Goal: Information Seeking & Learning: Learn about a topic

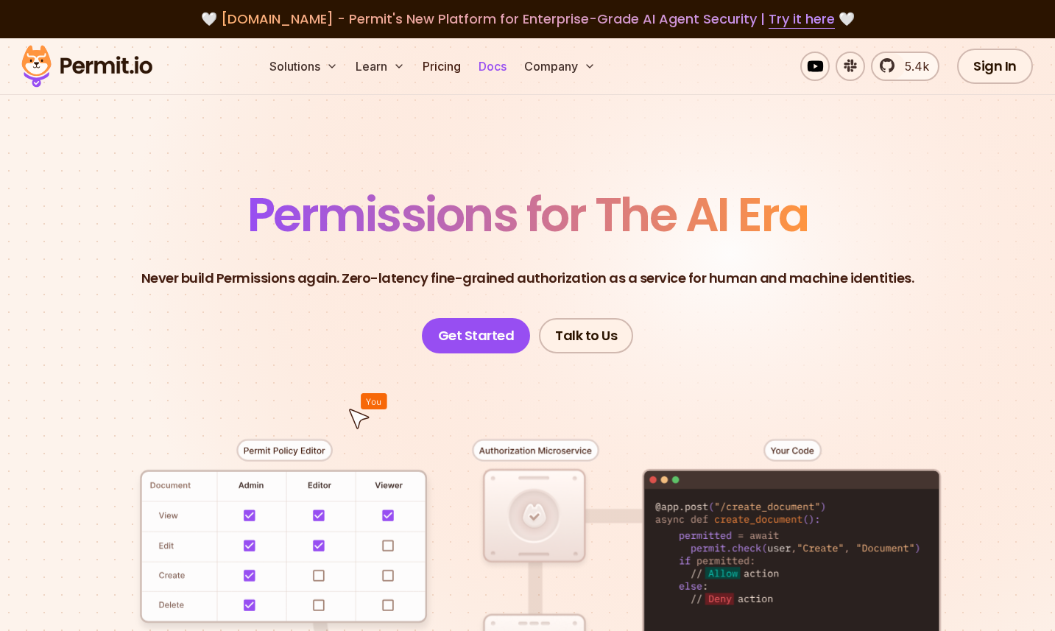
click at [501, 70] on link "Docs" at bounding box center [493, 66] width 40 height 29
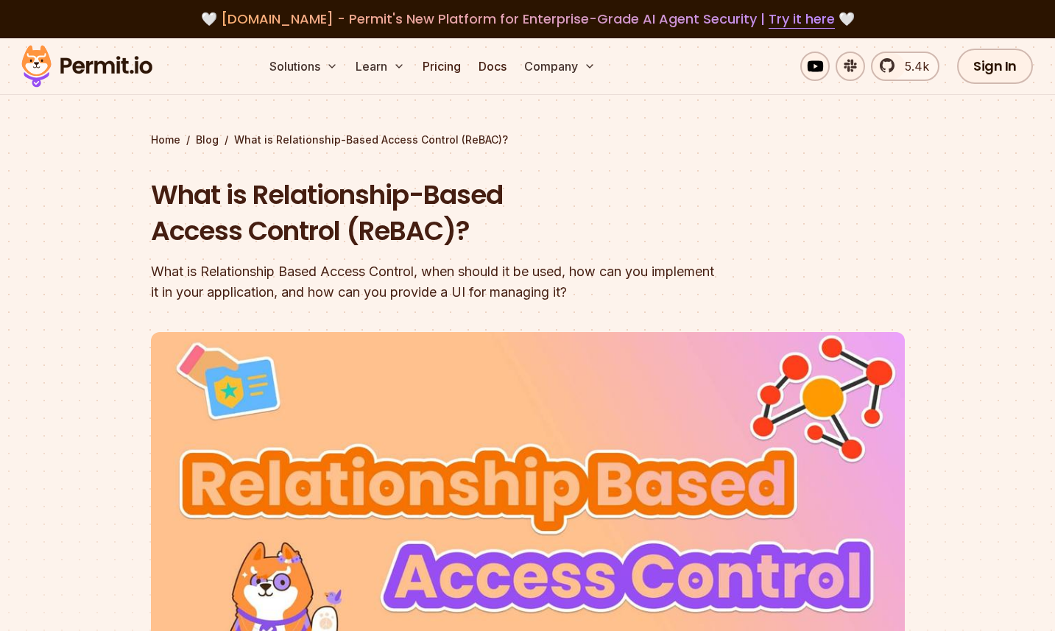
click at [549, 240] on h1 "What is Relationship-Based Access Control (ReBAC)?" at bounding box center [434, 213] width 566 height 73
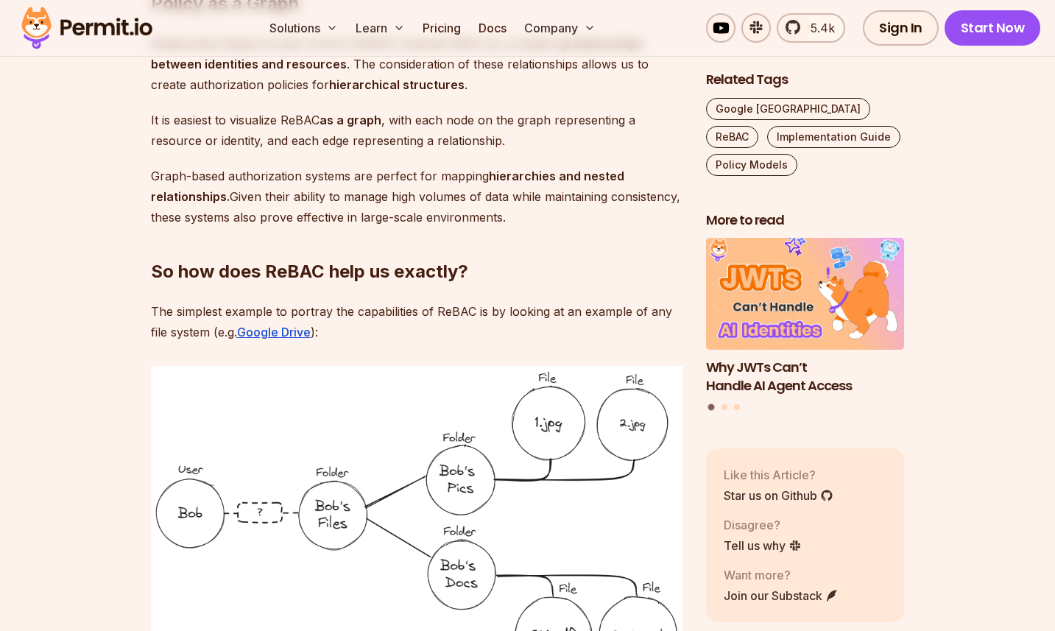
scroll to position [1411, 0]
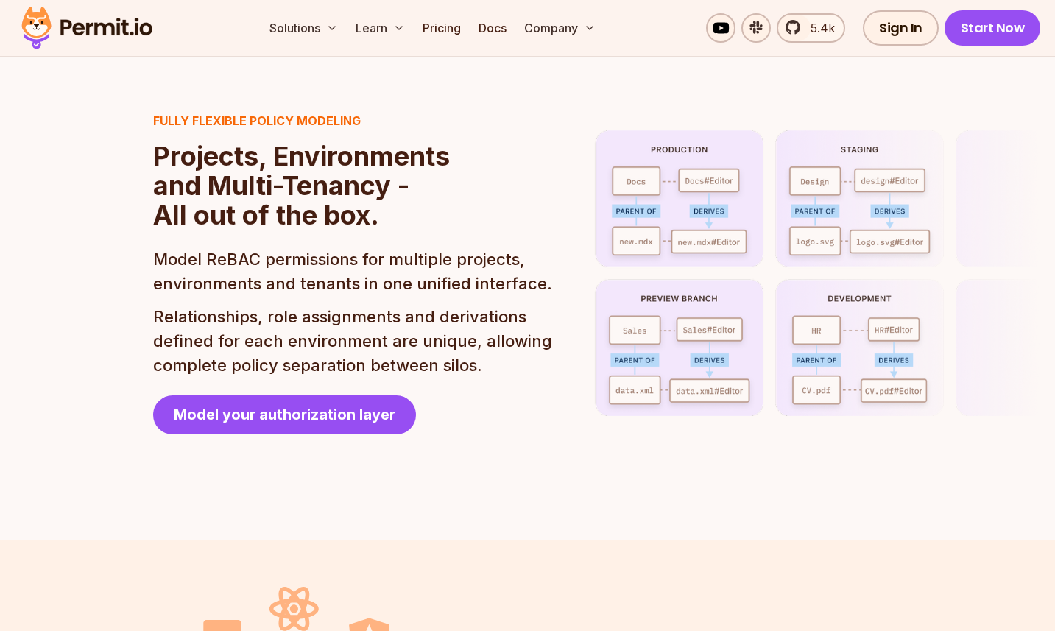
scroll to position [3343, 0]
